Goal: Complete application form

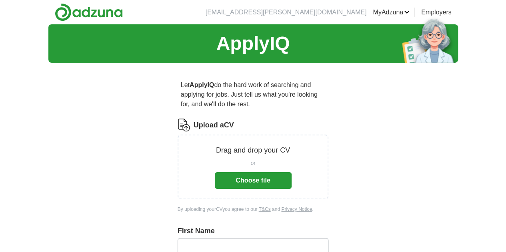
click at [253, 172] on button "Choose file" at bounding box center [253, 180] width 77 height 17
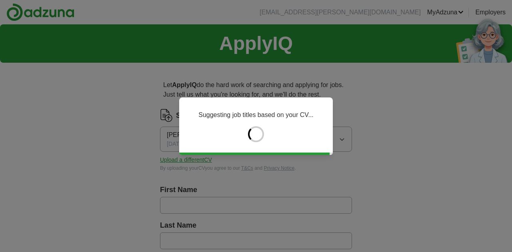
type input "****"
type input "*****"
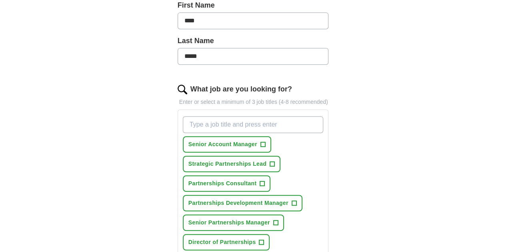
scroll to position [200, 0]
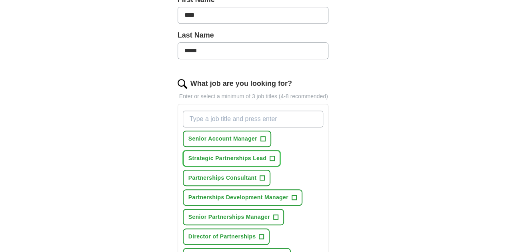
click at [227, 153] on button "Strategic Partnerships Lead +" at bounding box center [232, 158] width 98 height 16
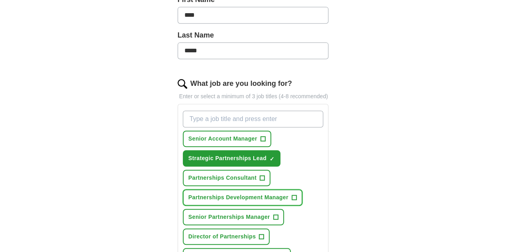
click at [240, 193] on span "Partnerships Development Manager" at bounding box center [238, 197] width 100 height 8
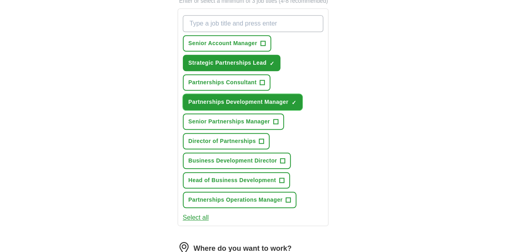
scroll to position [320, 0]
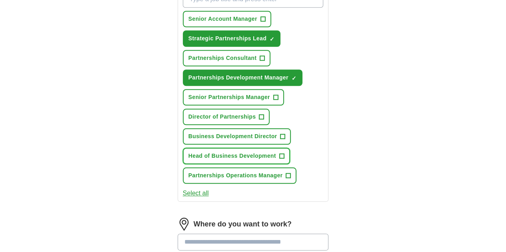
click at [235, 152] on span "Head of Business Development" at bounding box center [232, 156] width 88 height 8
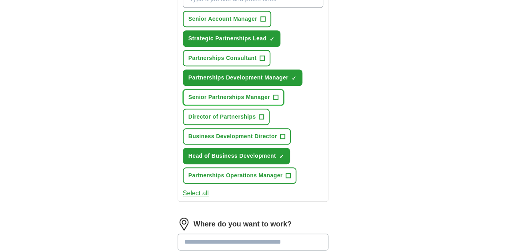
click at [218, 93] on span "Senior Partnerships Manager" at bounding box center [229, 97] width 82 height 8
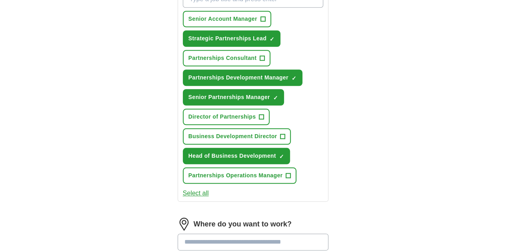
click at [189, 189] on button "Select all" at bounding box center [196, 194] width 26 height 10
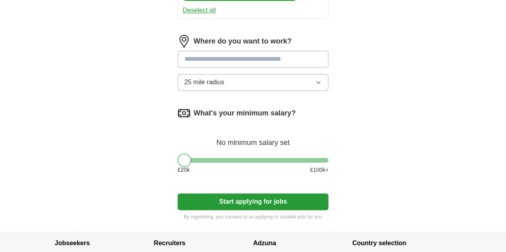
scroll to position [520, 0]
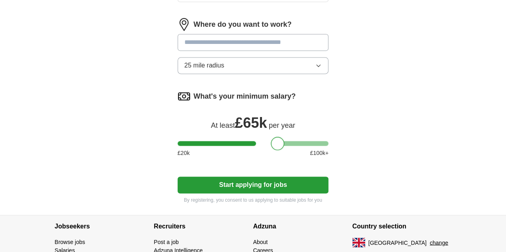
drag, startPoint x: 173, startPoint y: 132, endPoint x: 265, endPoint y: 133, distance: 92.0
click at [271, 137] on div at bounding box center [278, 144] width 14 height 14
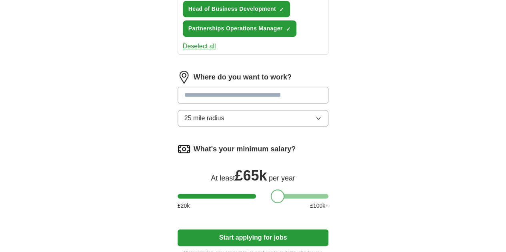
scroll to position [440, 0]
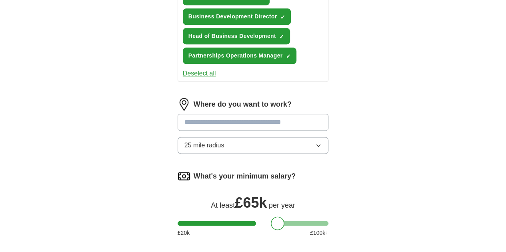
click at [248, 114] on input at bounding box center [252, 122] width 151 height 17
type input "***"
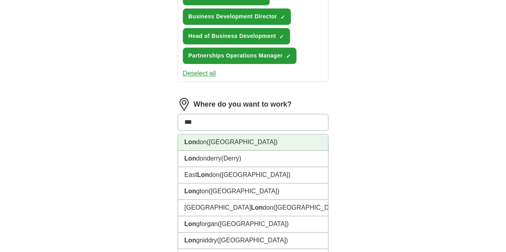
click at [240, 135] on li "Lon don ([GEOGRAPHIC_DATA])" at bounding box center [253, 142] width 150 height 16
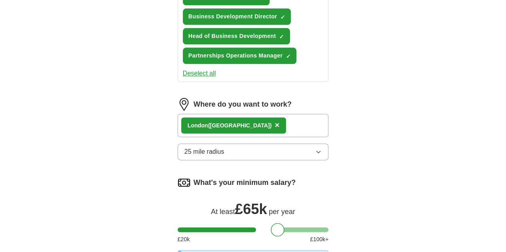
click at [241, 120] on div "Lon don ([GEOGRAPHIC_DATA]) ×" at bounding box center [252, 125] width 151 height 23
click at [242, 116] on div "Lon don ([GEOGRAPHIC_DATA]) ×" at bounding box center [252, 125] width 151 height 23
click at [227, 114] on div "Lon don ([GEOGRAPHIC_DATA]) ×" at bounding box center [252, 125] width 151 height 23
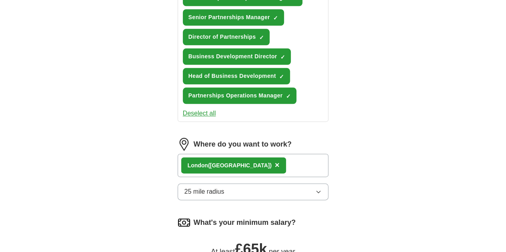
scroll to position [400, 0]
click at [214, 158] on div "Lon don ([GEOGRAPHIC_DATA]) ×" at bounding box center [233, 166] width 105 height 16
drag, startPoint x: 209, startPoint y: 153, endPoint x: 201, endPoint y: 157, distance: 8.9
click at [201, 158] on div "Lon don ([GEOGRAPHIC_DATA]) ×" at bounding box center [233, 166] width 105 height 16
click at [275, 161] on span "×" at bounding box center [277, 165] width 5 height 9
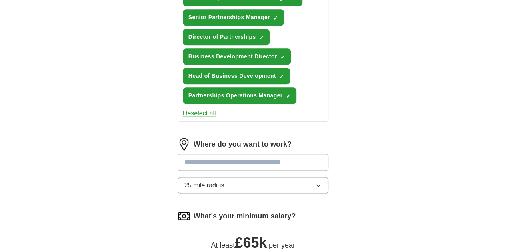
click at [209, 154] on input at bounding box center [252, 162] width 151 height 17
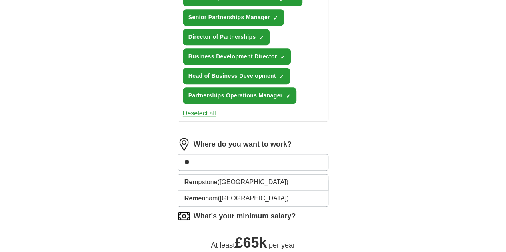
type input "*"
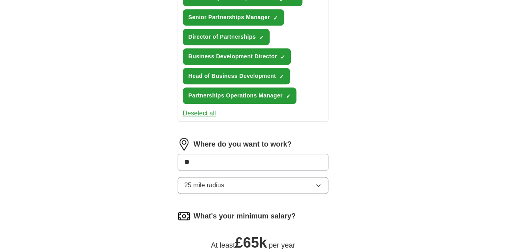
type input "***"
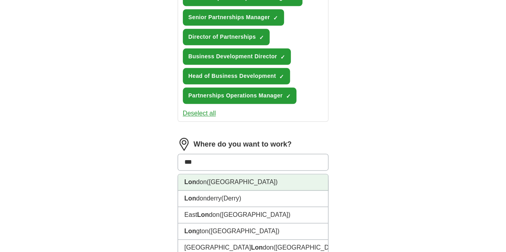
click at [216, 174] on li "Lon don ([GEOGRAPHIC_DATA])" at bounding box center [253, 182] width 150 height 16
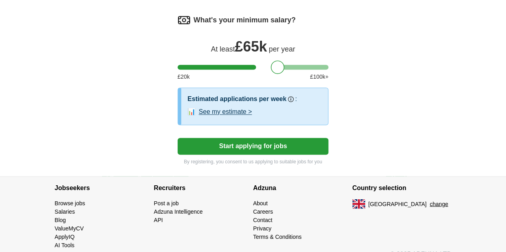
scroll to position [603, 0]
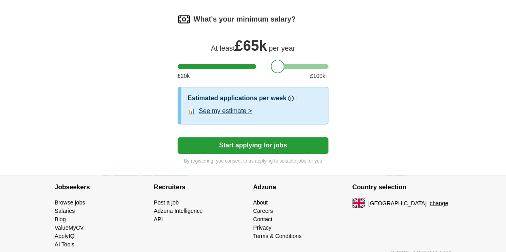
click at [292, 137] on button "Start applying for jobs" at bounding box center [252, 145] width 151 height 17
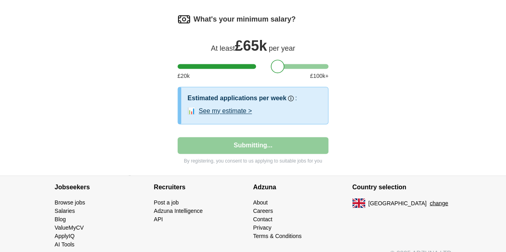
select select "**"
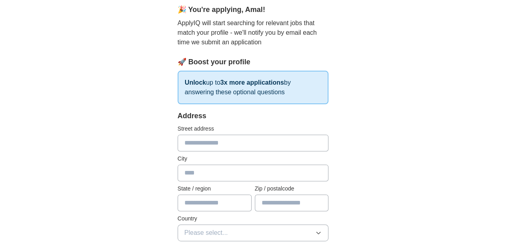
scroll to position [80, 0]
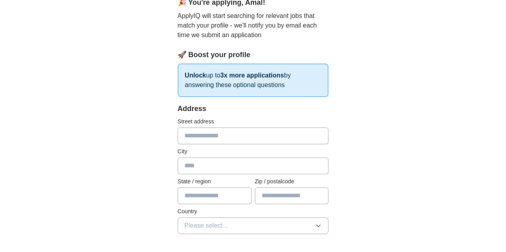
click at [248, 143] on input "text" at bounding box center [252, 136] width 151 height 17
type input "**********"
type input "******"
type input "********"
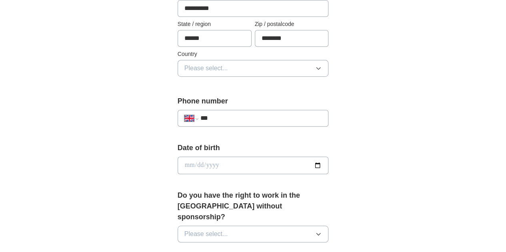
scroll to position [240, 0]
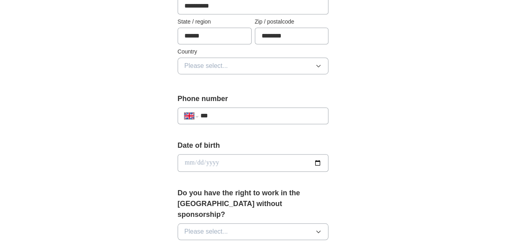
click at [239, 66] on button "Please select..." at bounding box center [252, 66] width 151 height 17
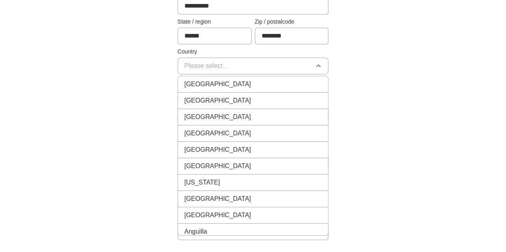
click at [238, 85] on div "[GEOGRAPHIC_DATA]" at bounding box center [253, 85] width 138 height 10
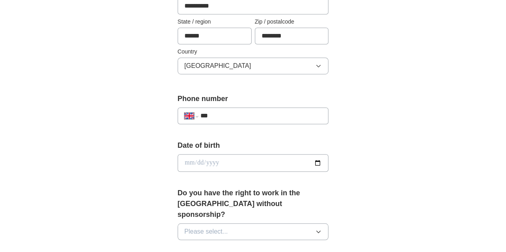
click at [239, 116] on input "***" at bounding box center [261, 116] width 122 height 10
type input "**********"
click at [250, 161] on input "date" at bounding box center [252, 163] width 151 height 18
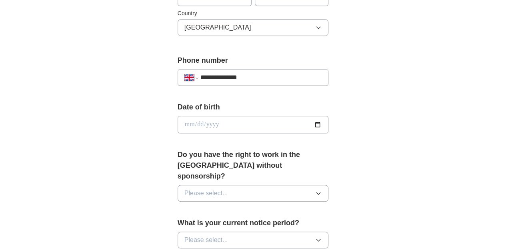
scroll to position [360, 0]
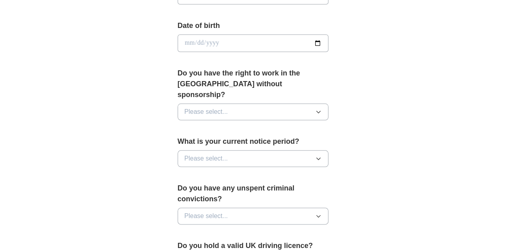
click at [290, 104] on button "Please select..." at bounding box center [252, 112] width 151 height 17
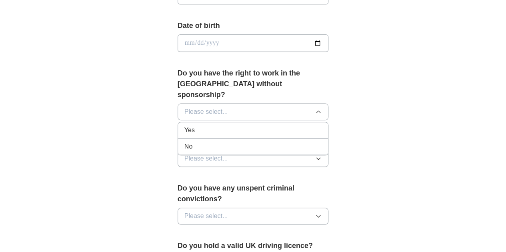
click at [270, 125] on li "Yes" at bounding box center [253, 130] width 150 height 16
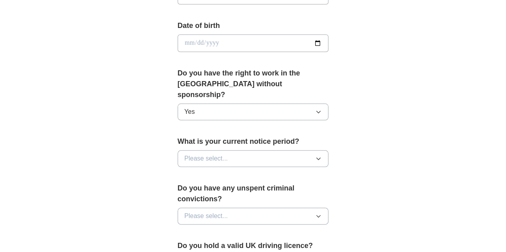
click at [268, 150] on button "Please select..." at bounding box center [252, 158] width 151 height 17
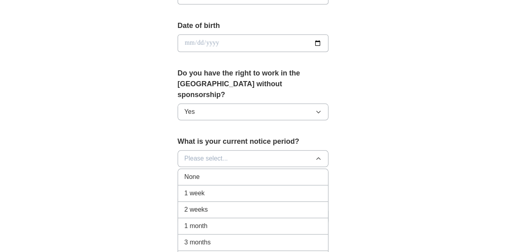
click at [245, 221] on div "1 month" at bounding box center [253, 226] width 138 height 10
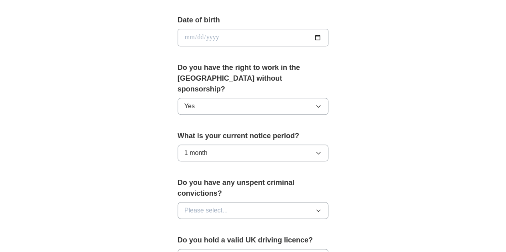
scroll to position [400, 0]
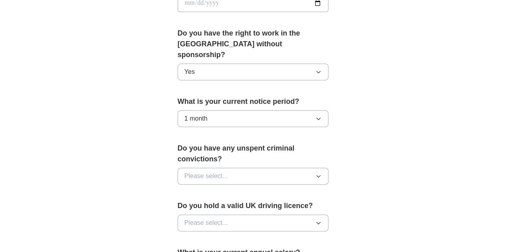
click at [278, 168] on button "Please select..." at bounding box center [252, 176] width 151 height 17
click at [278, 206] on div "No" at bounding box center [253, 211] width 138 height 10
click at [282, 215] on button "Please select..." at bounding box center [252, 223] width 151 height 17
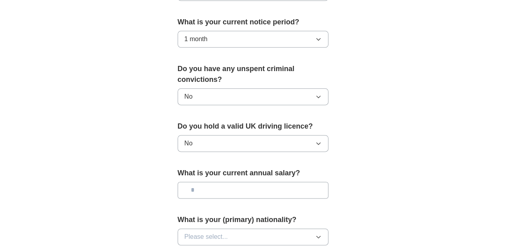
scroll to position [480, 0]
click at [259, 181] on input "text" at bounding box center [252, 189] width 151 height 17
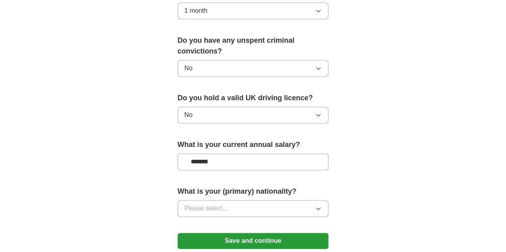
scroll to position [560, 0]
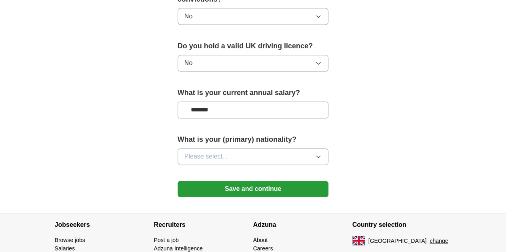
type input "*******"
click at [266, 148] on button "Please select..." at bounding box center [252, 156] width 151 height 17
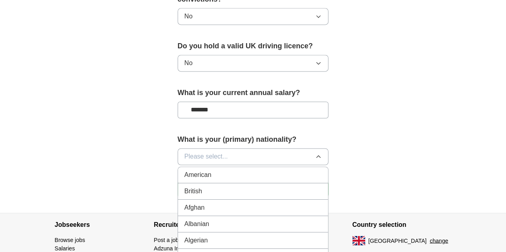
click at [233, 187] on div "British" at bounding box center [253, 192] width 138 height 10
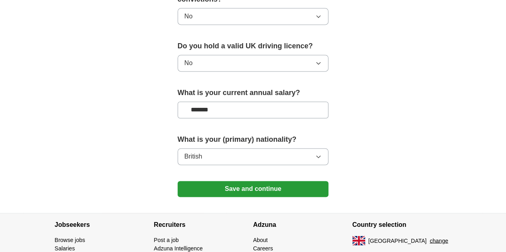
click at [256, 181] on button "Save and continue" at bounding box center [252, 189] width 151 height 16
